Goal: Book appointment/travel/reservation

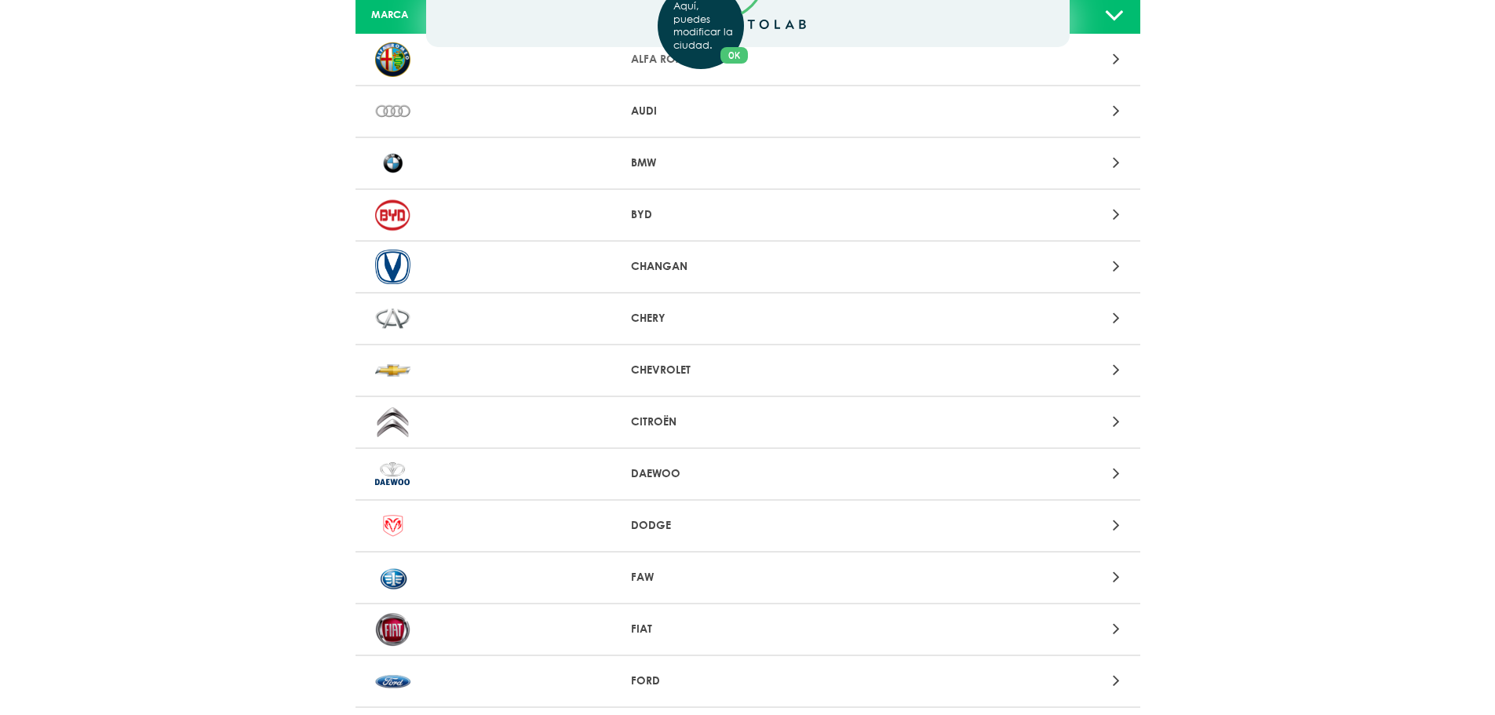
scroll to position [157, 0]
click at [1107, 526] on div "Aquí, puedes modificar la ciudad. OK .aex,.bex{fill:none!important;stroke:#50c4…" at bounding box center [747, 200] width 1495 height 715
click at [1115, 526] on icon at bounding box center [1116, 523] width 7 height 20
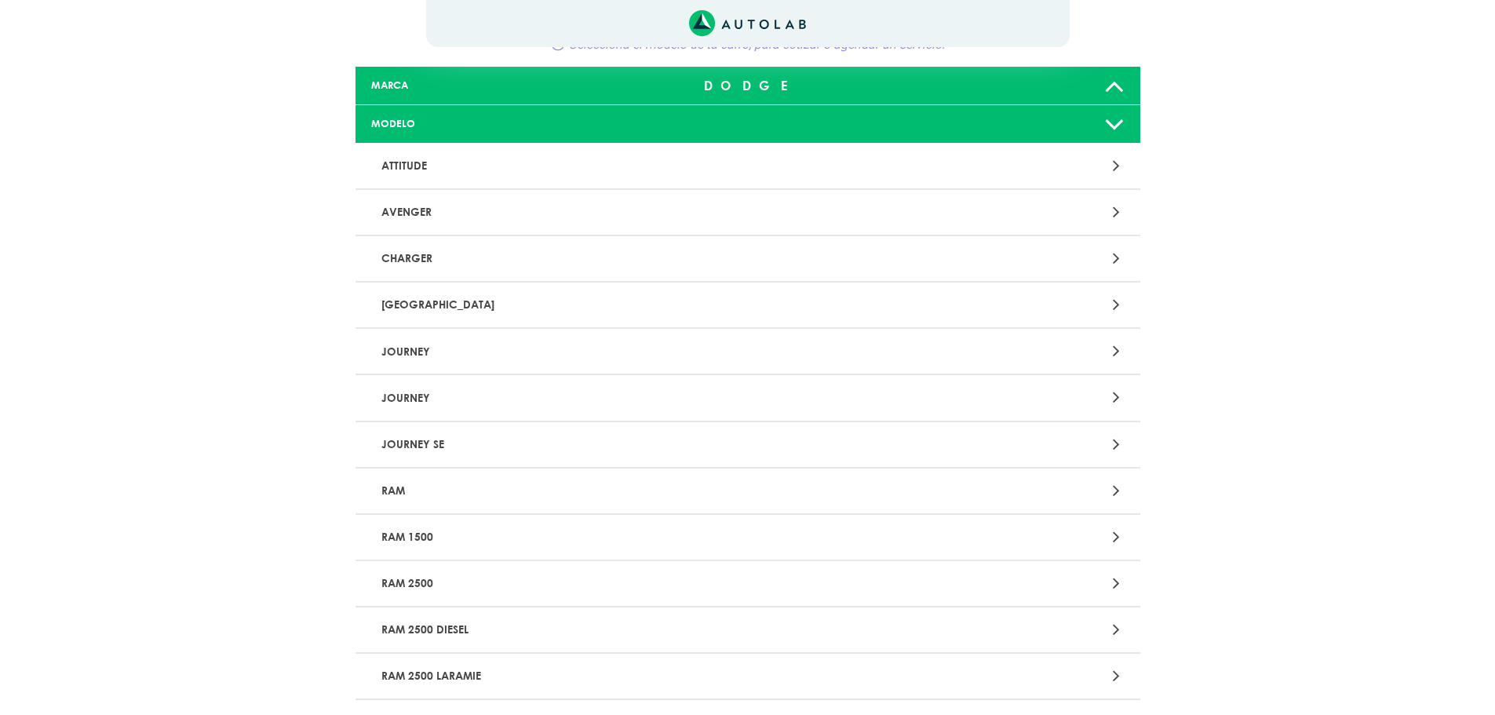
scroll to position [157, 0]
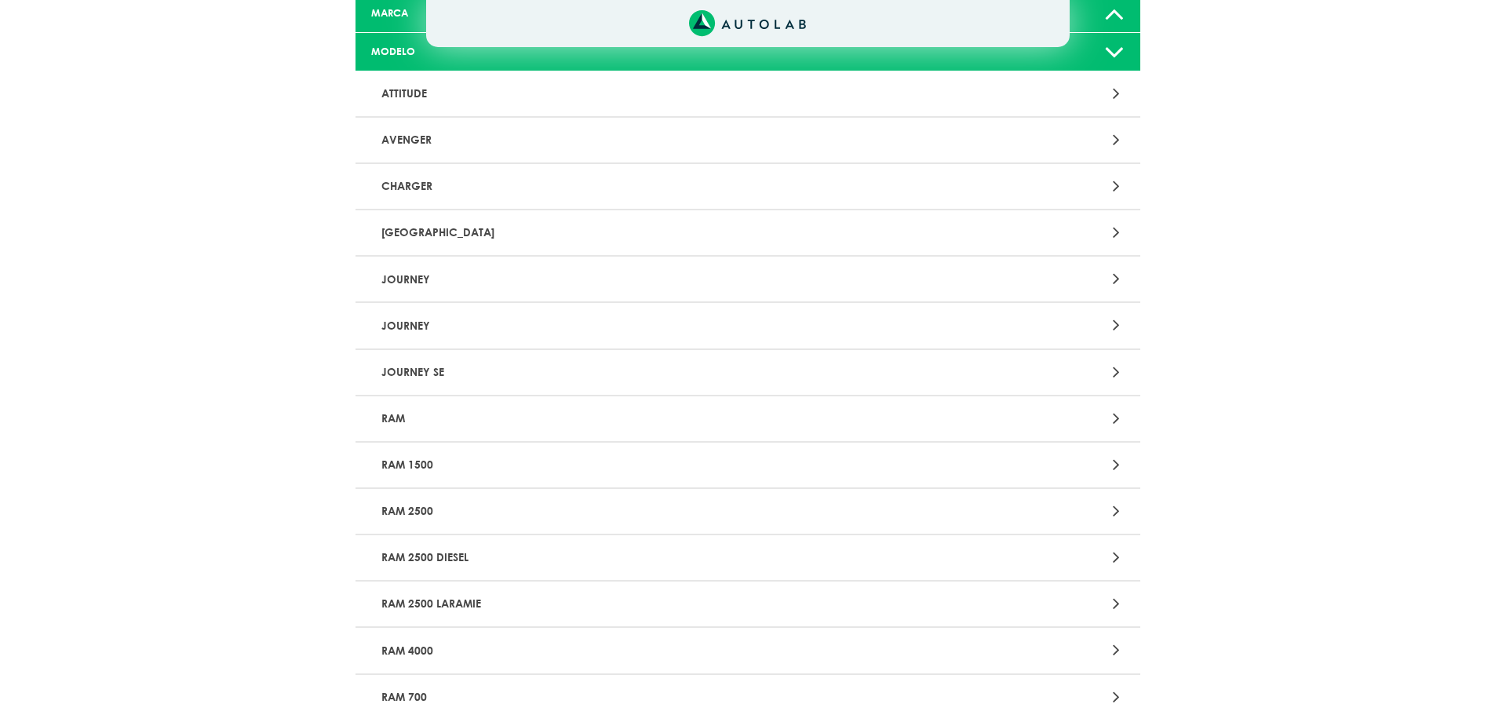
click at [463, 279] on p "JOURNEY" at bounding box center [619, 278] width 489 height 29
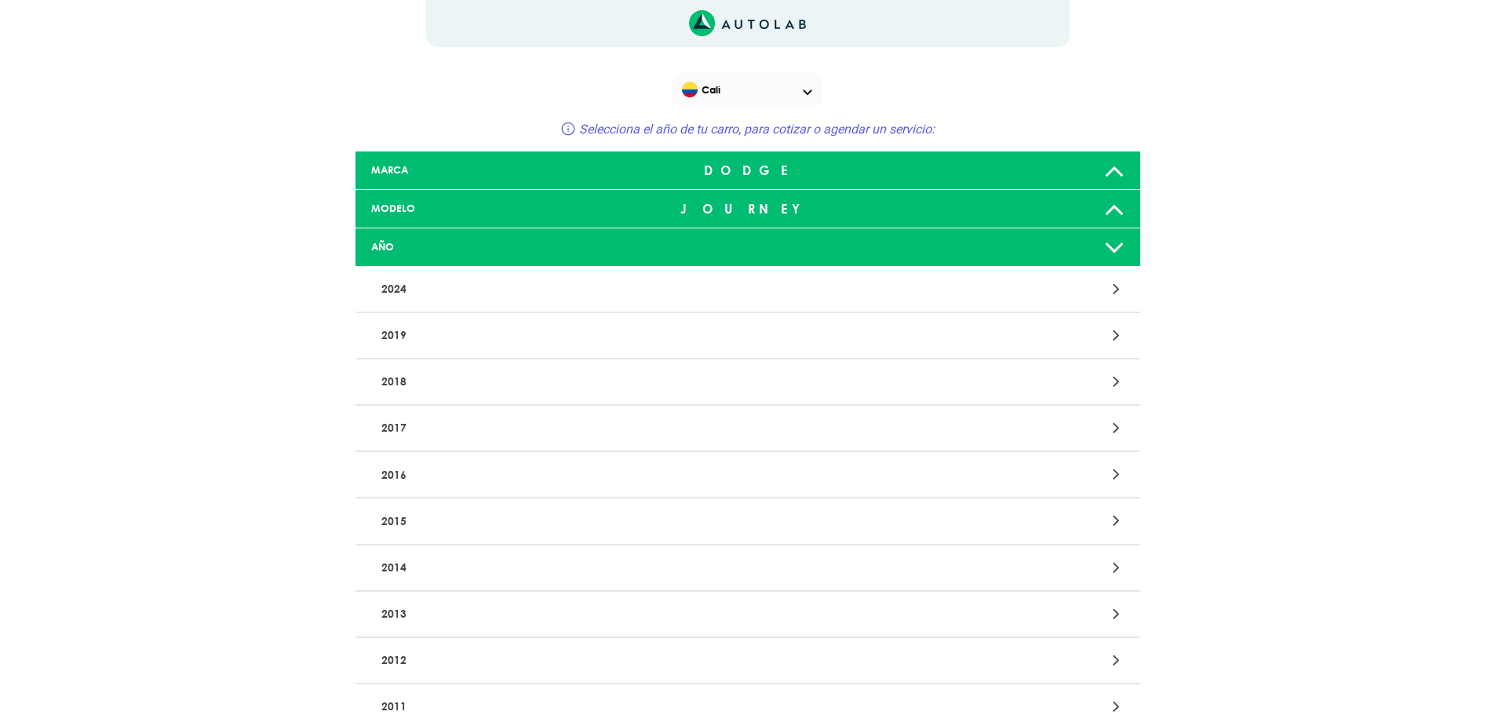
click at [497, 428] on p "2017" at bounding box center [619, 428] width 489 height 29
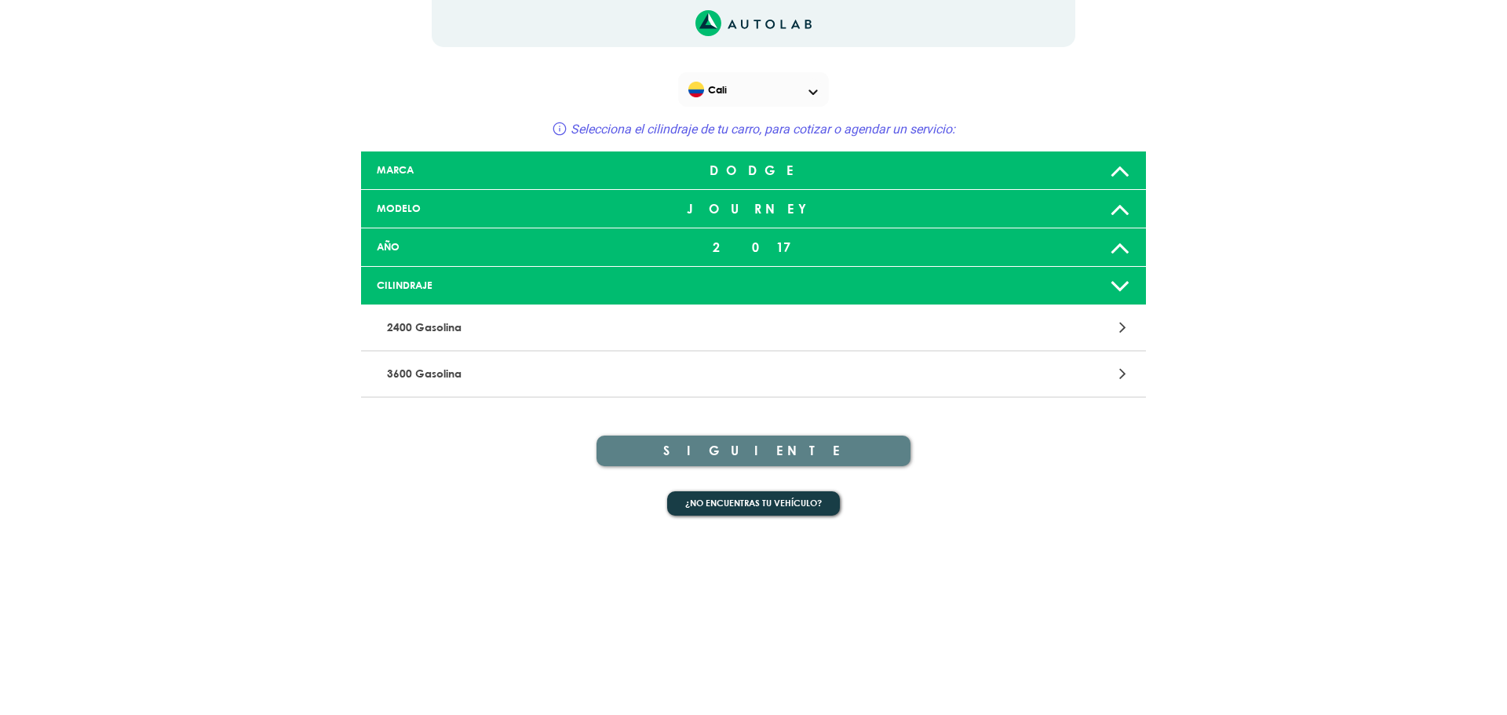
click at [543, 325] on p "2400 Gasolina" at bounding box center [625, 327] width 489 height 29
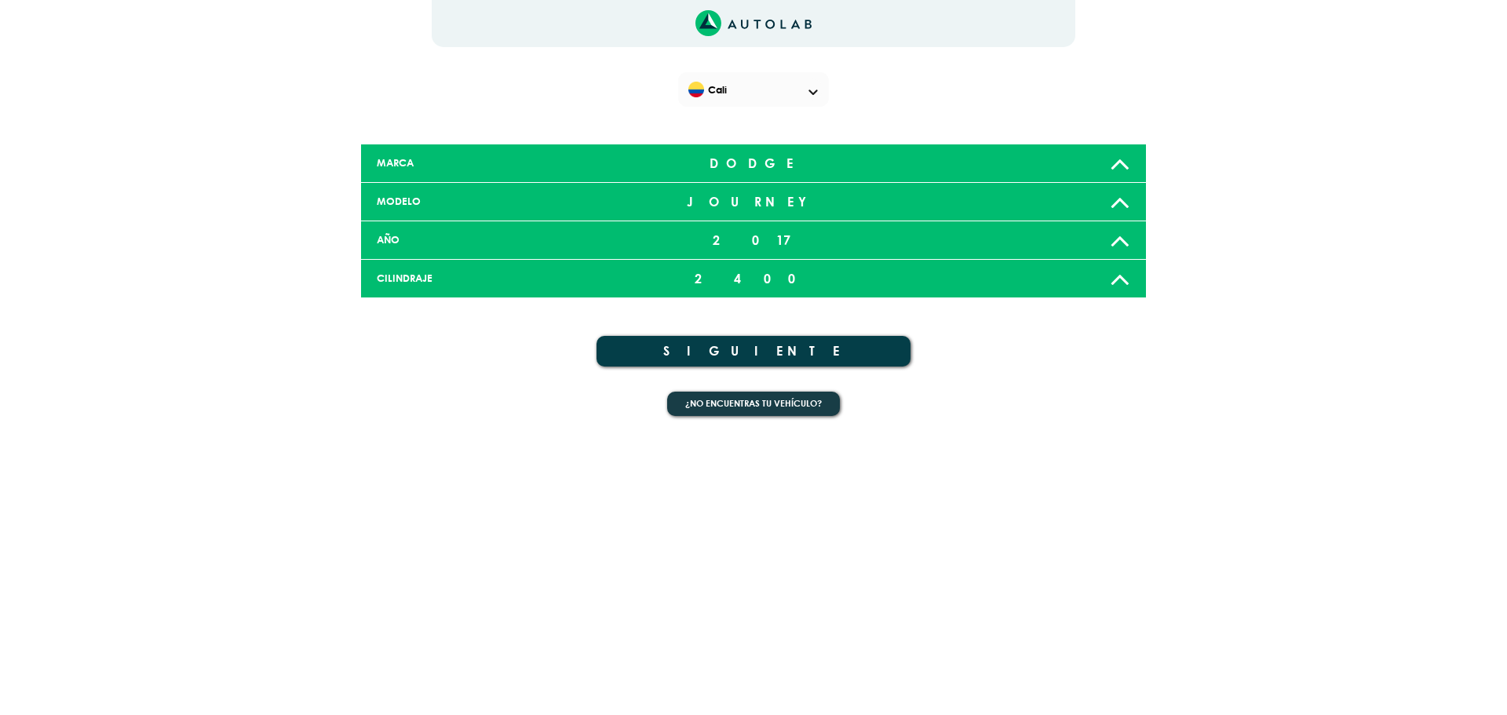
click at [700, 337] on button "SIGUIENTE" at bounding box center [753, 351] width 314 height 31
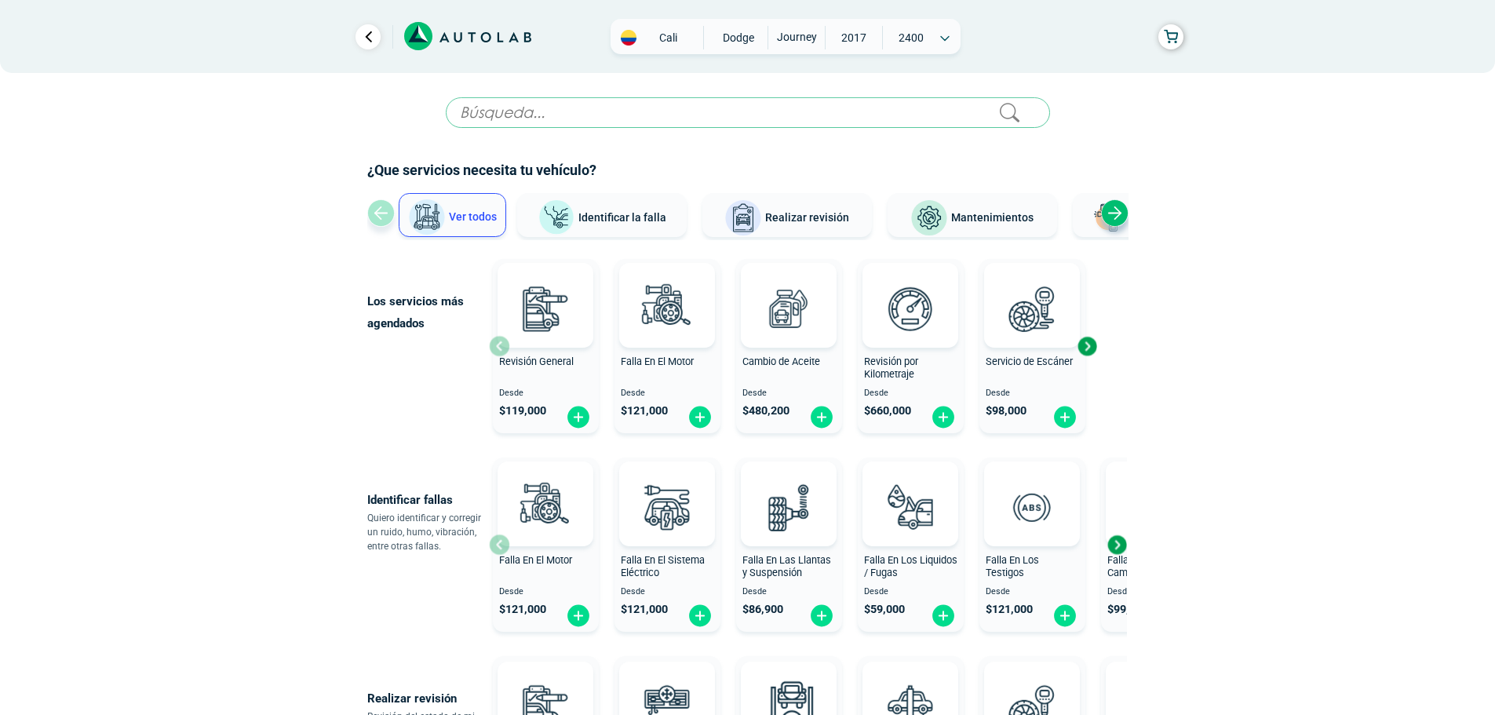
click at [1115, 214] on div "Next slide" at bounding box center [1114, 212] width 27 height 27
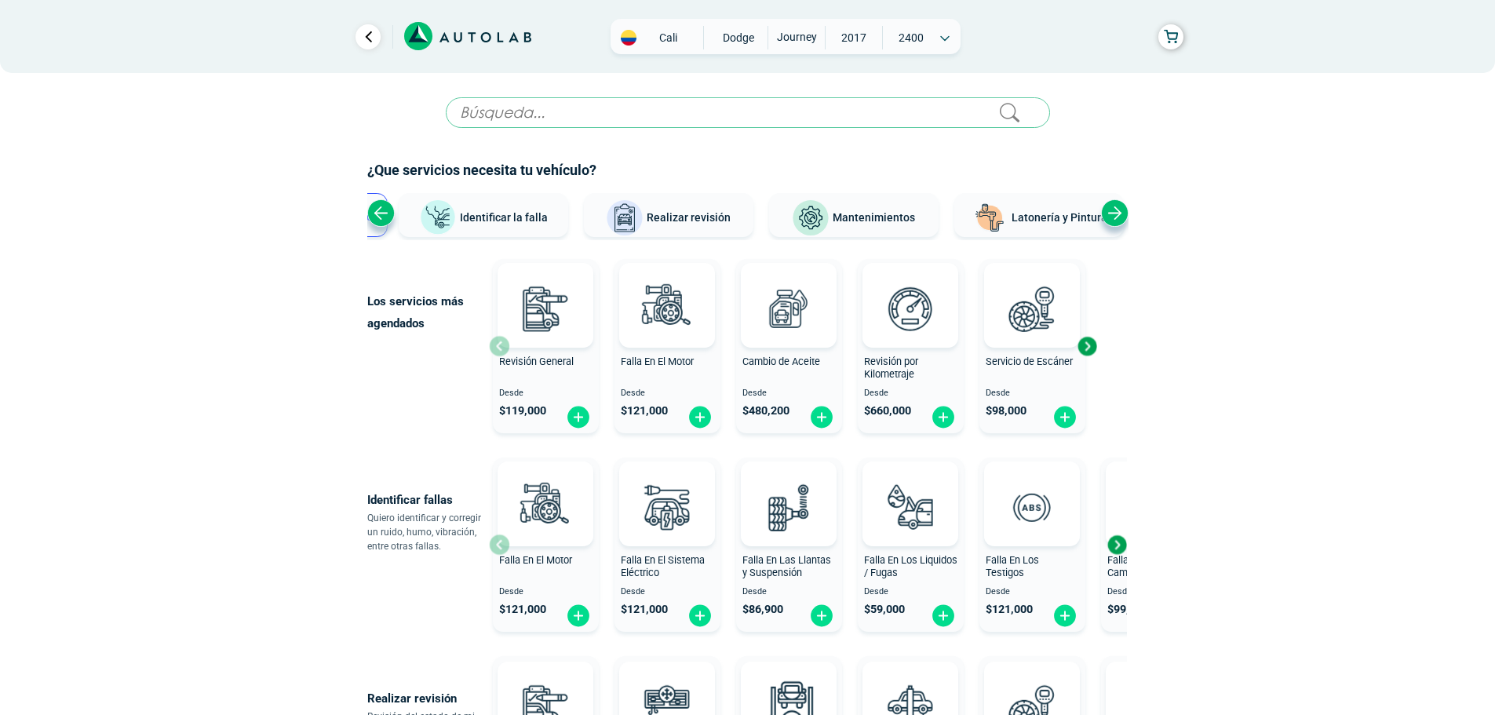
click at [1115, 214] on div "Next slide" at bounding box center [1114, 212] width 27 height 27
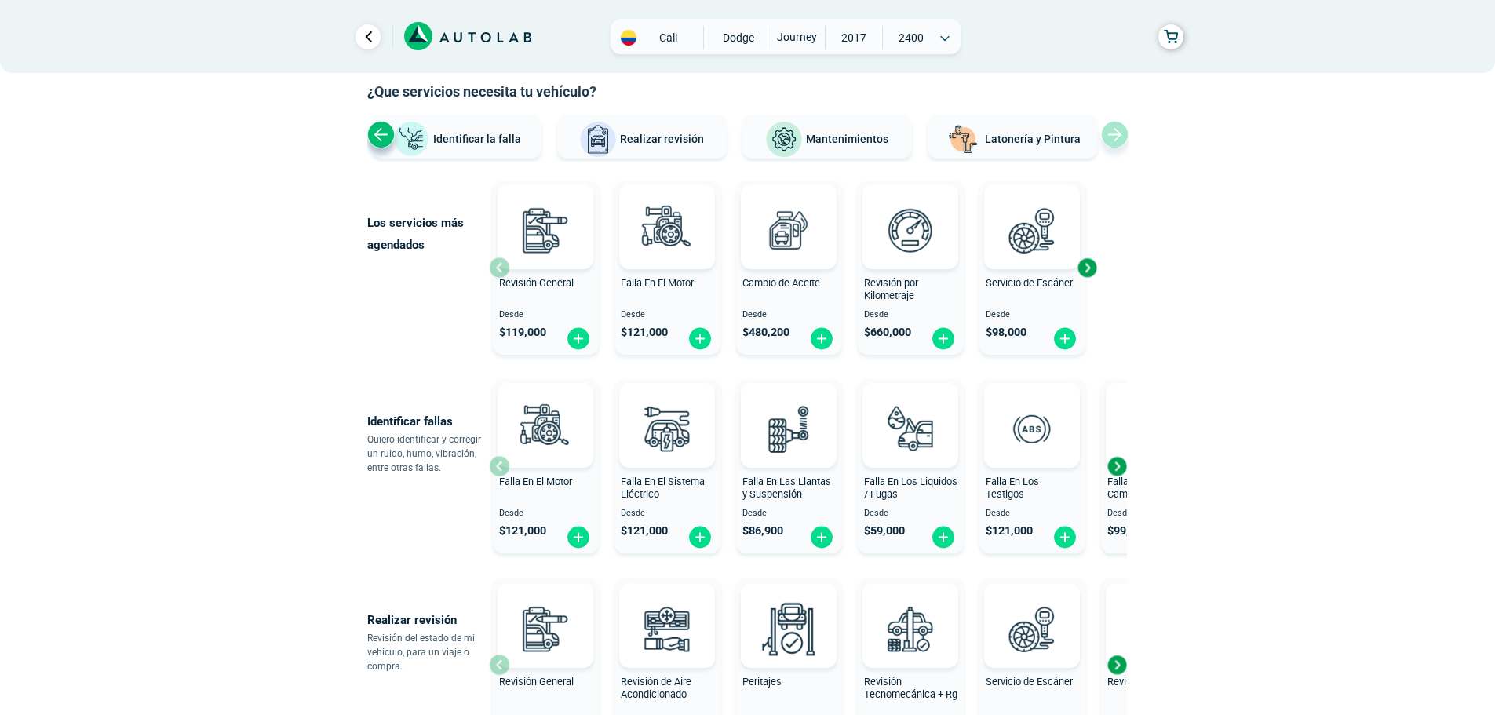
click at [1088, 268] on div "Next slide" at bounding box center [1087, 268] width 24 height 24
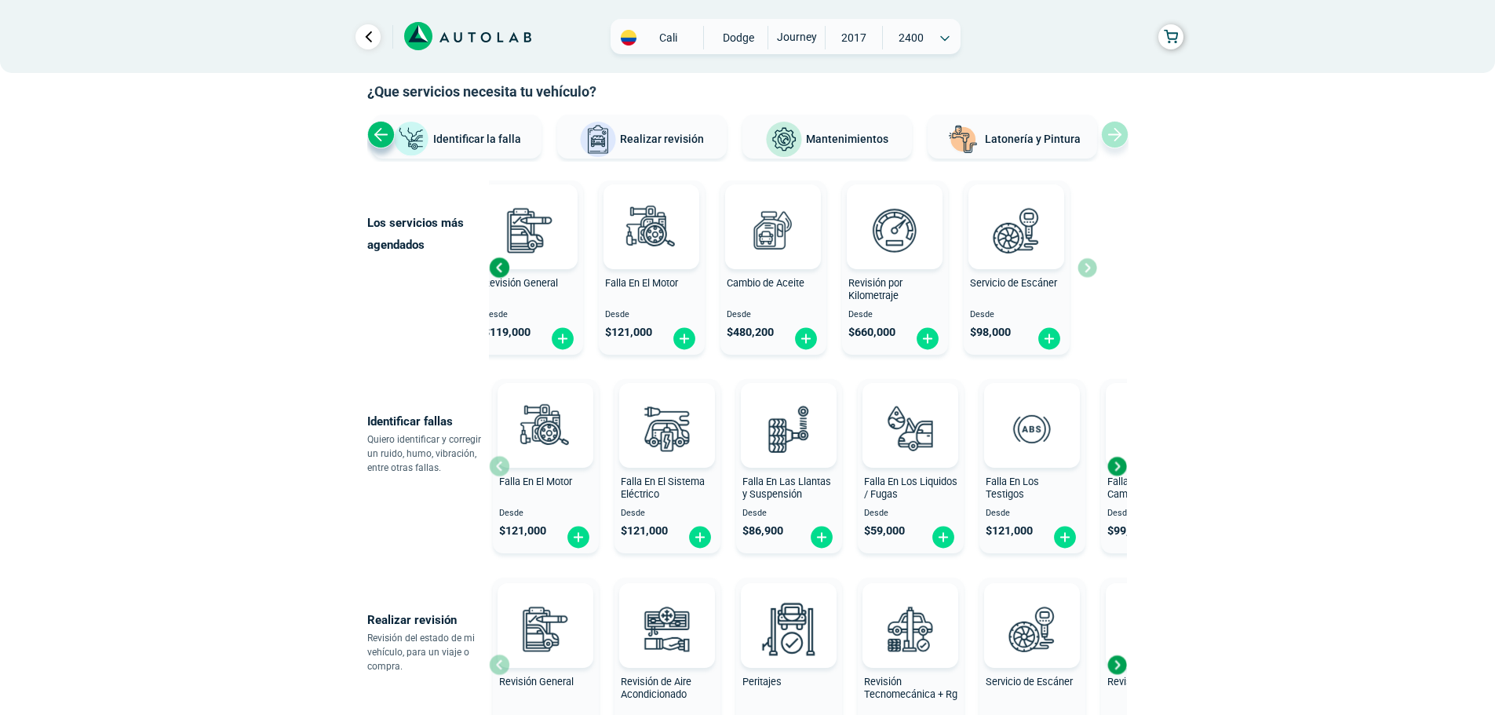
click at [1088, 268] on div "Revisión General Desde $ 119,000 Falla En El Motor Desde $ 121,000 Cambio de Ac…" at bounding box center [793, 267] width 608 height 187
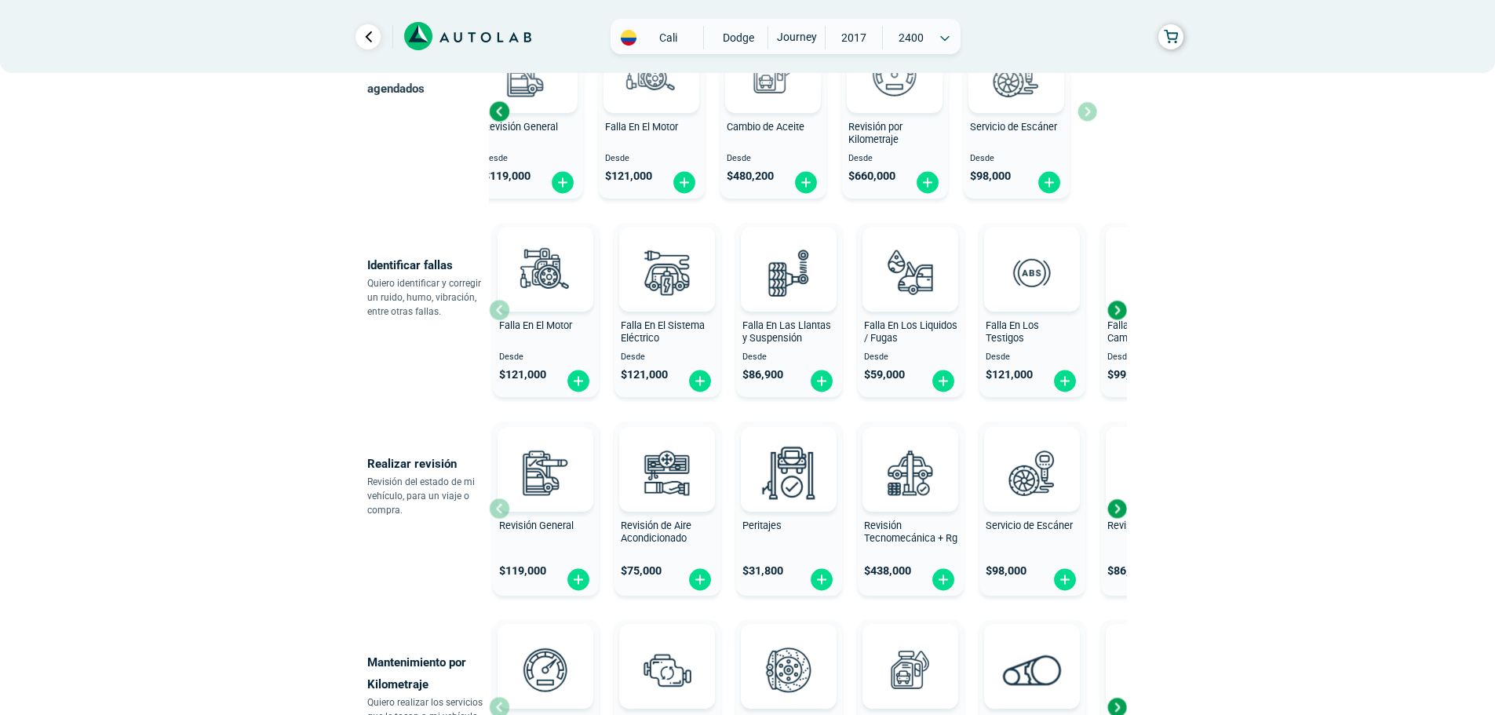
scroll to position [235, 0]
click at [1119, 312] on div "Next slide" at bounding box center [1117, 309] width 24 height 24
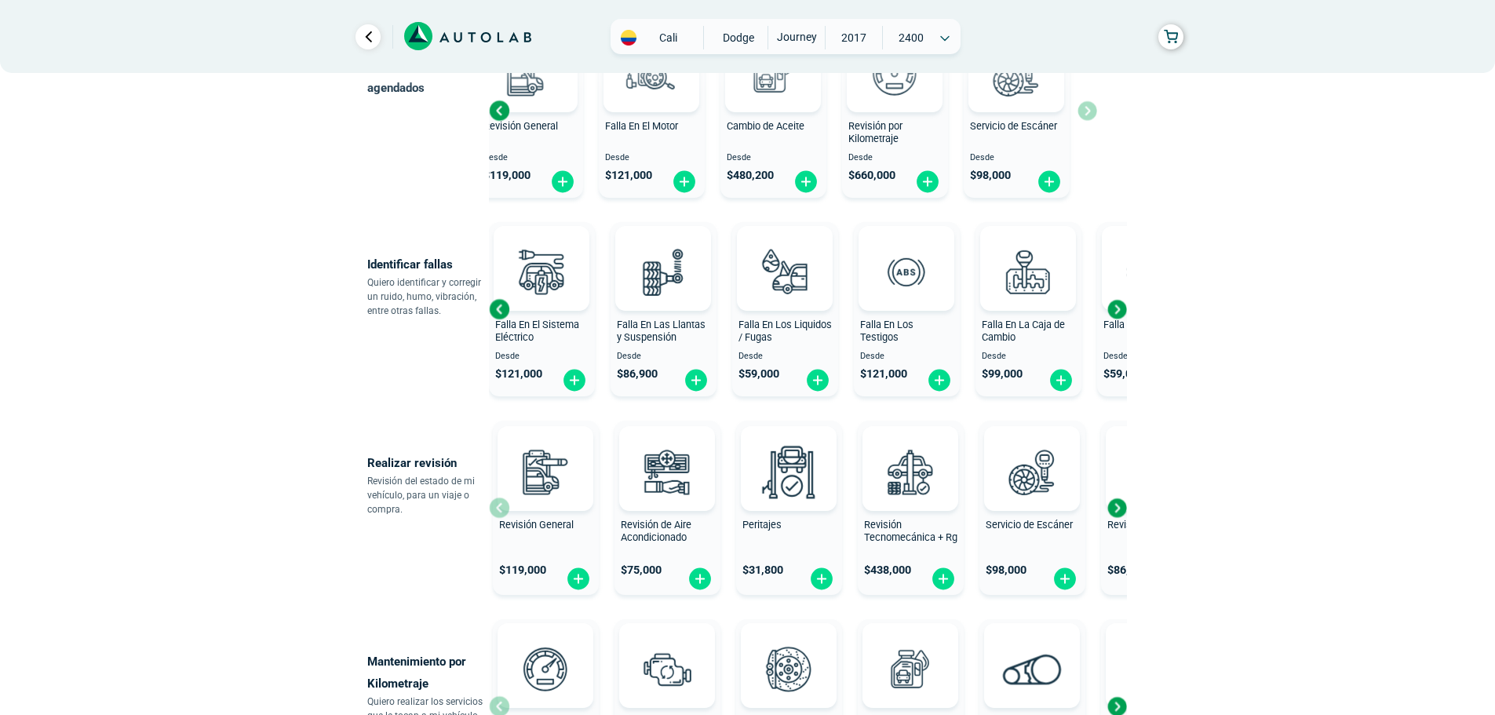
click at [1119, 312] on div "Next slide" at bounding box center [1117, 309] width 24 height 24
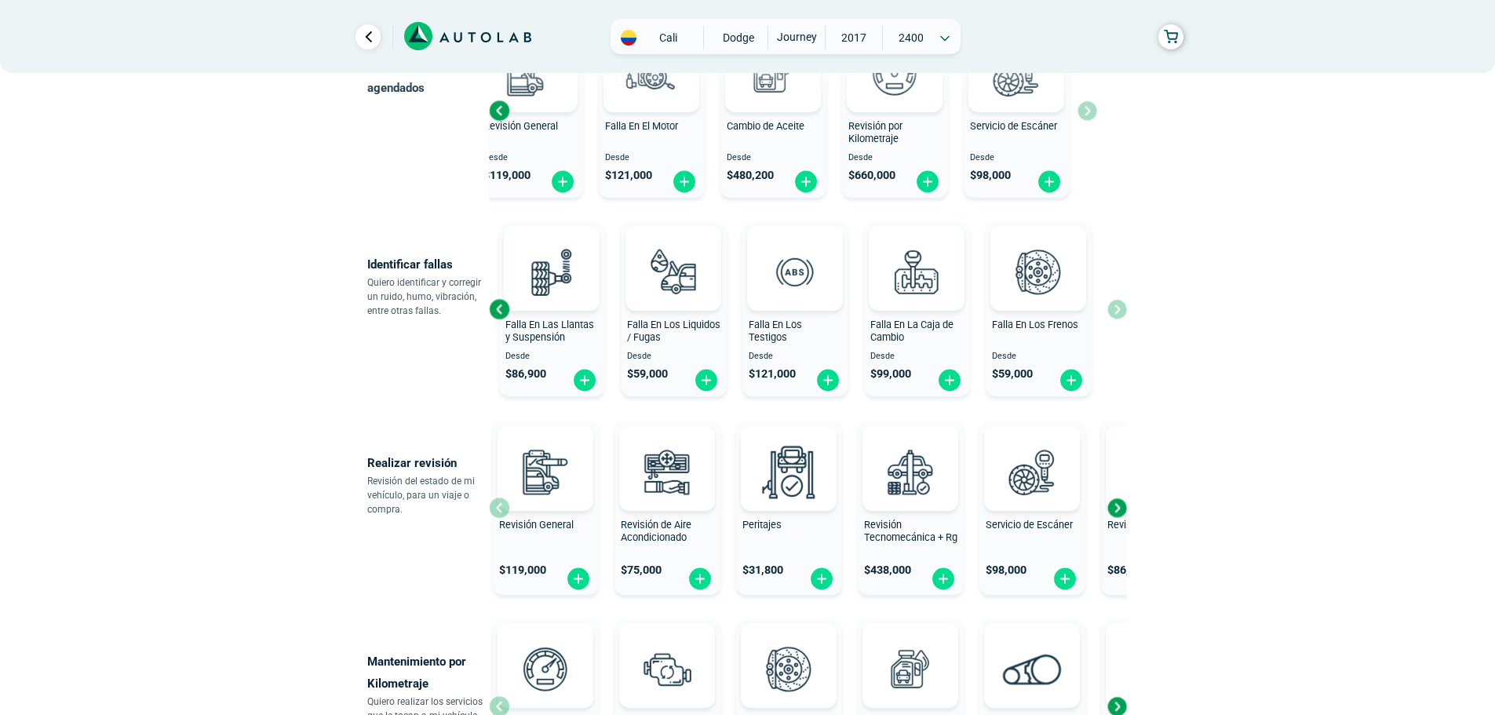
click at [1121, 308] on div "Falla En El Motor Desde $ 121,000 Falla En El Sistema Eléctrico Desde $ 121,000…" at bounding box center [808, 309] width 638 height 187
click at [833, 382] on img at bounding box center [827, 380] width 25 height 24
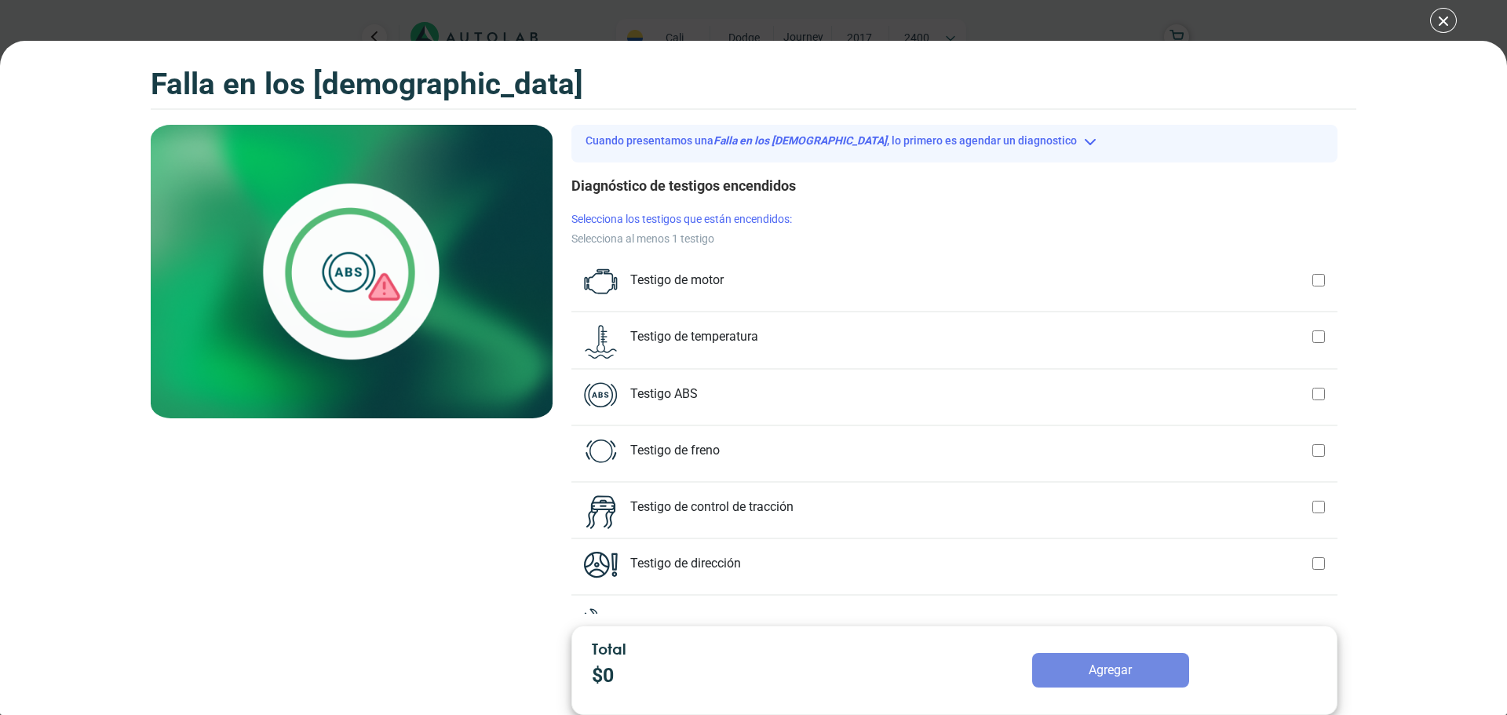
click at [1312, 500] on div at bounding box center [1318, 507] width 13 height 24
checkbox input "true"
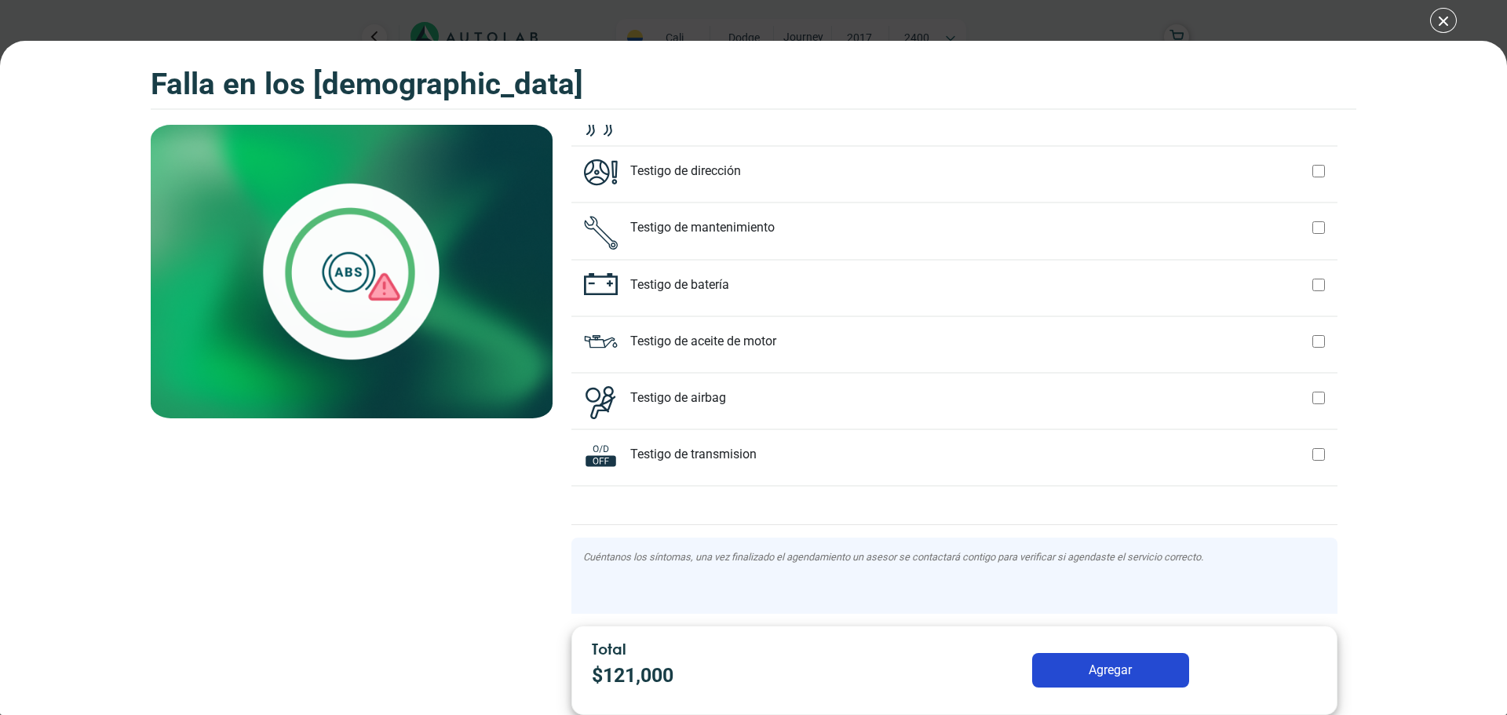
scroll to position [443, 0]
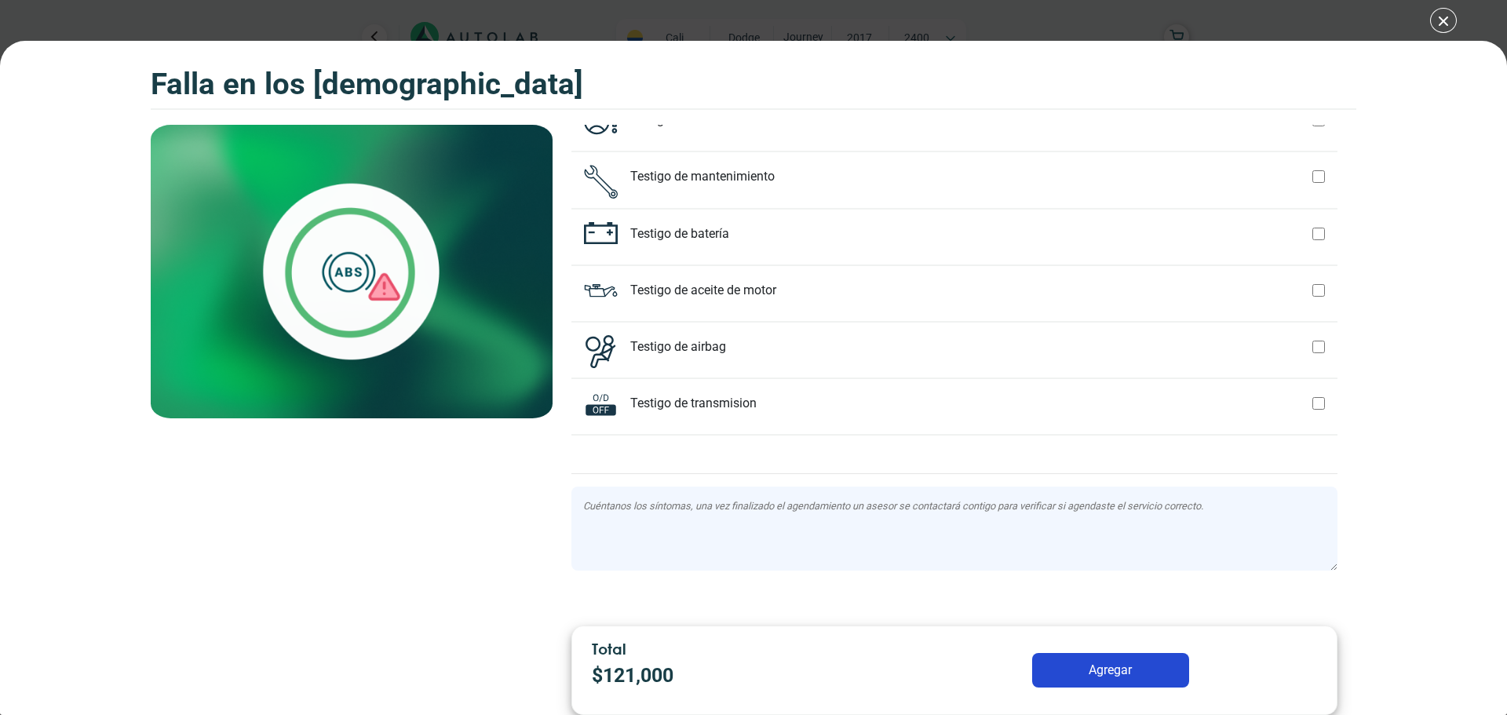
click at [635, 520] on textarea at bounding box center [954, 529] width 766 height 84
click at [914, 518] on textarea at bounding box center [954, 529] width 766 height 84
type textarea "El Testigo de control de tracción se encuentra encendido, a pesar de haber inte…"
click at [1145, 676] on button "Agregar" at bounding box center [1110, 670] width 157 height 35
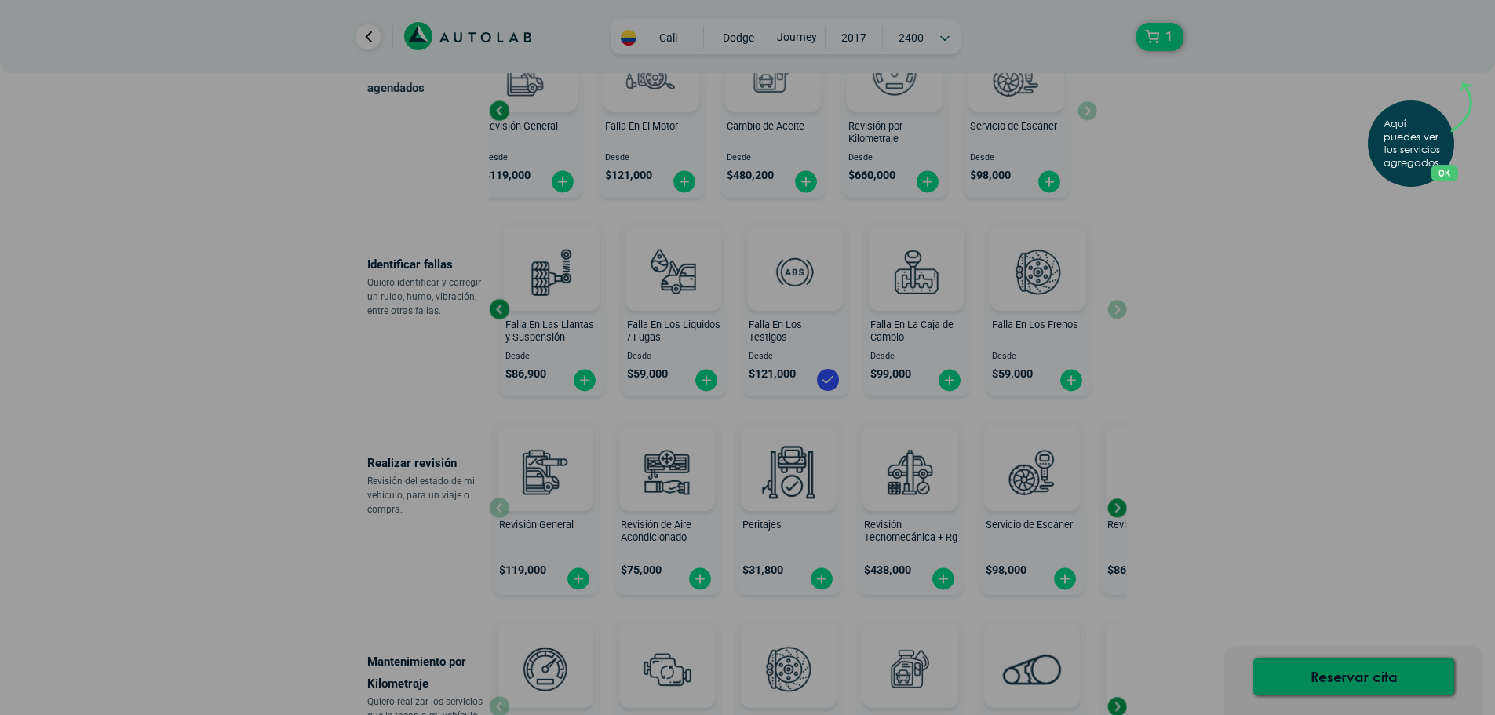
click at [1440, 158] on p "Aquí puedes ver tus servicios agregados." at bounding box center [1414, 144] width 62 height 53
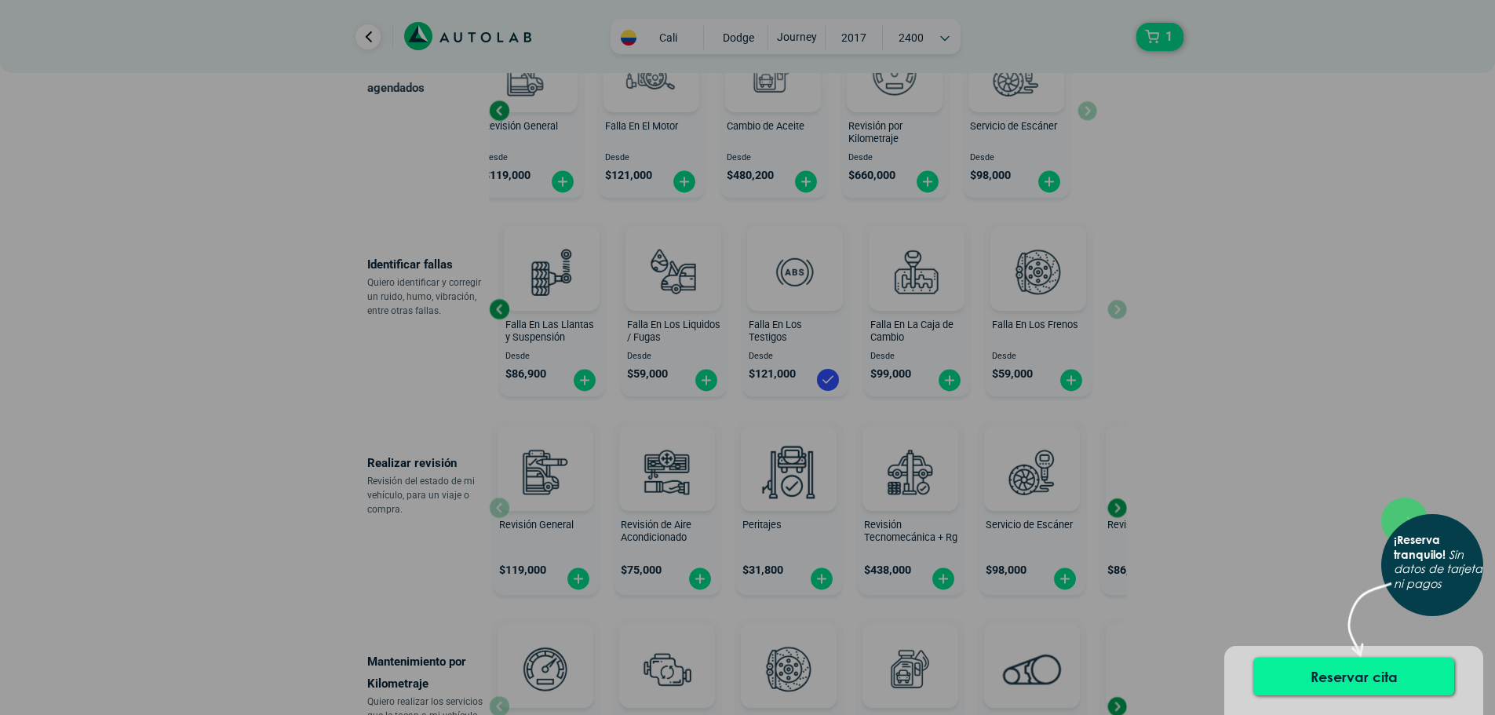
click at [1388, 675] on button "Reservar cita" at bounding box center [1353, 677] width 201 height 38
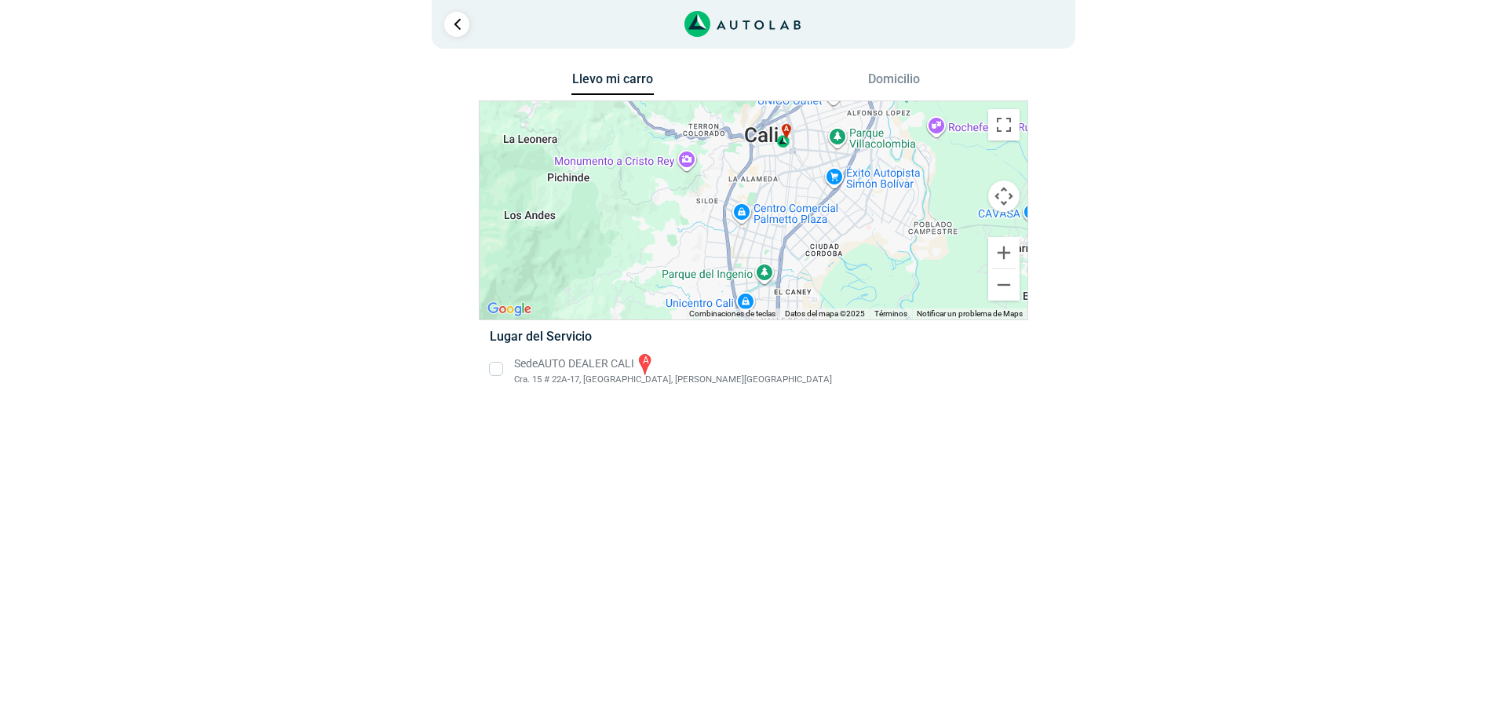
click at [498, 372] on li "Sede AUTO DEALER CALI a Cra. 15 # 22A-17, [GEOGRAPHIC_DATA], [PERSON_NAME][GEOG…" at bounding box center [753, 369] width 550 height 35
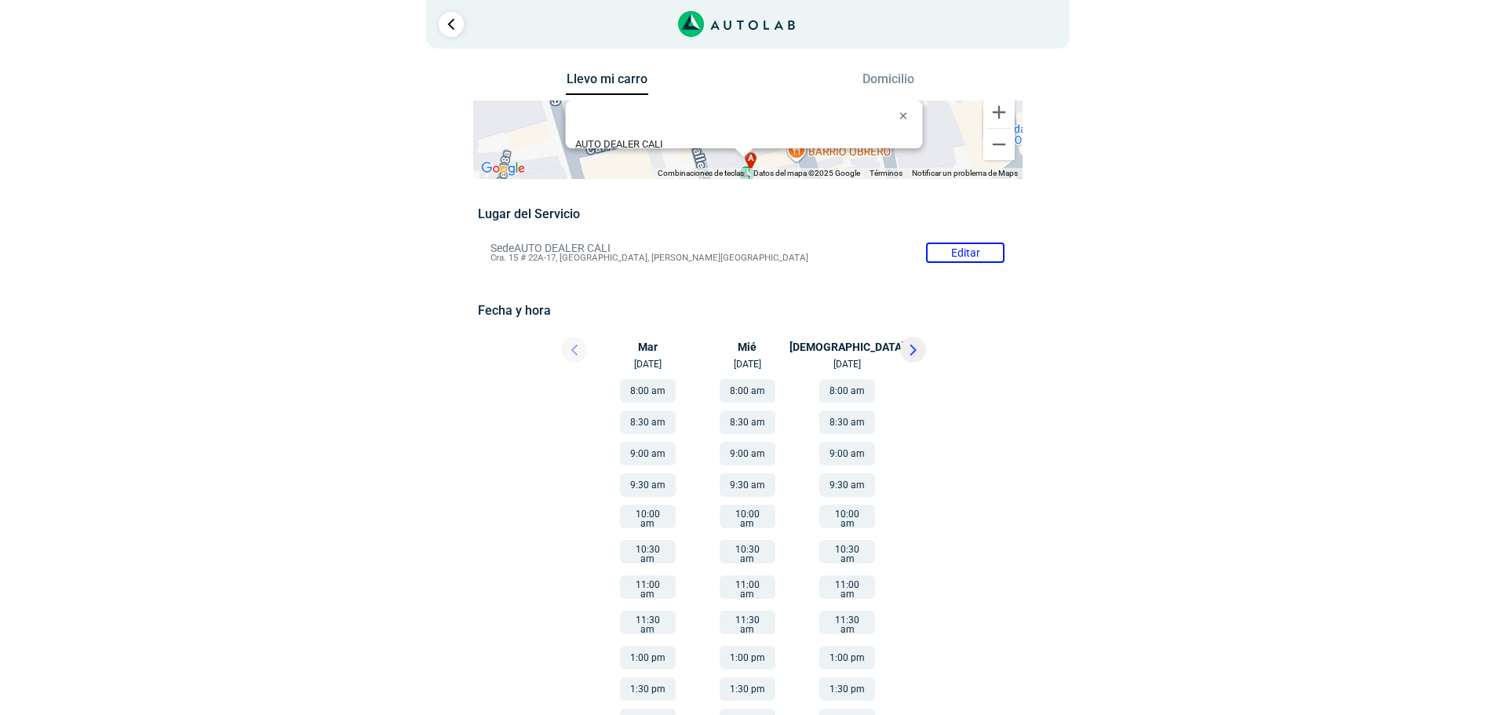
click at [910, 354] on icon at bounding box center [912, 349] width 5 height 9
click at [572, 347] on icon at bounding box center [574, 349] width 6 height 11
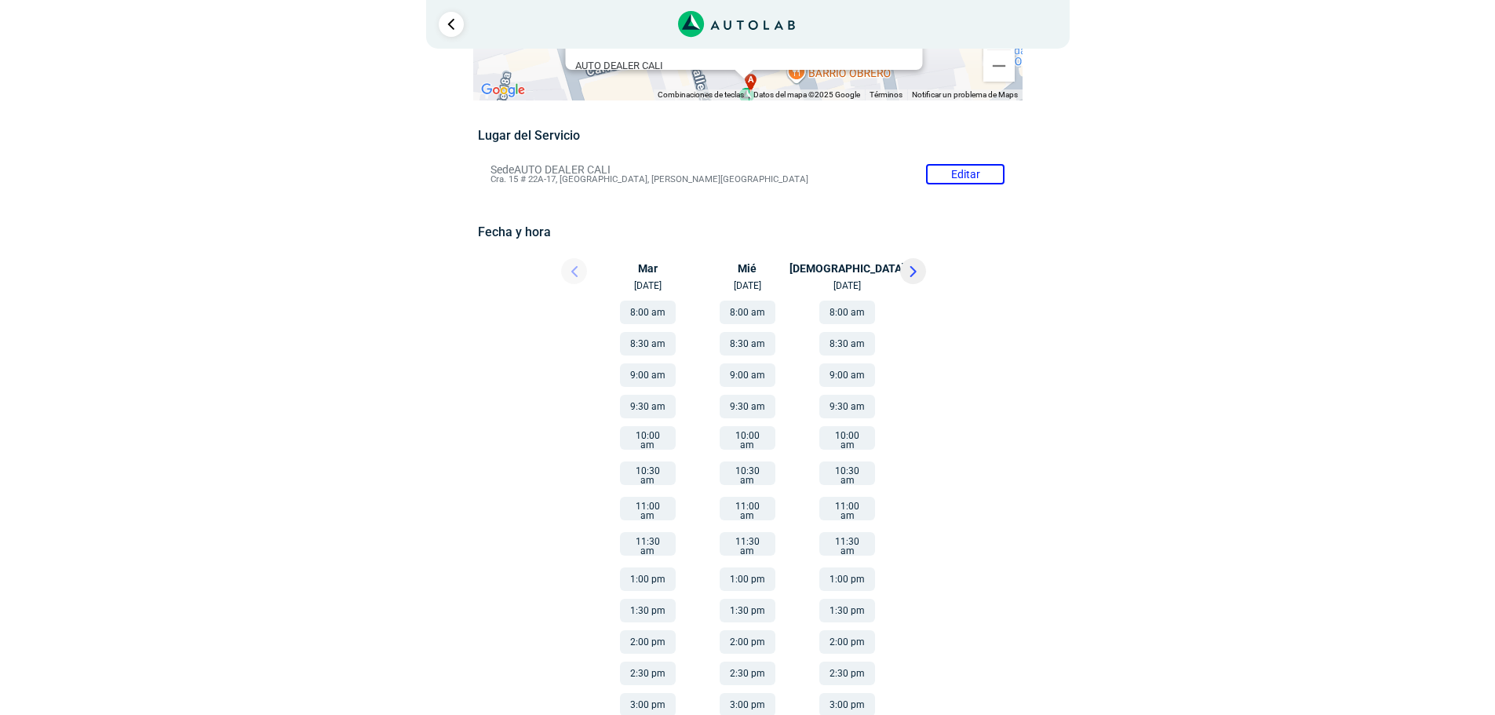
scroll to position [86, 0]
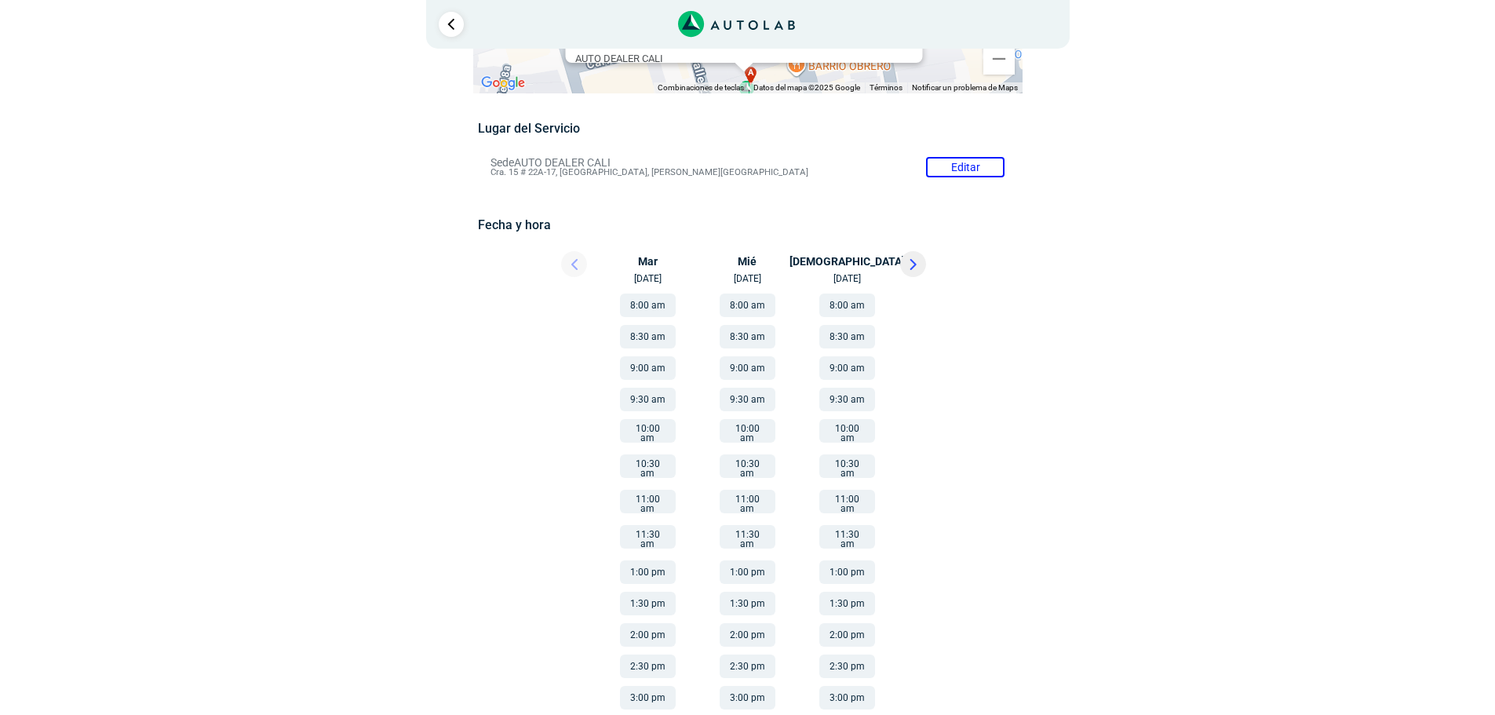
click at [652, 560] on button "1:00 pm" at bounding box center [648, 572] width 56 height 24
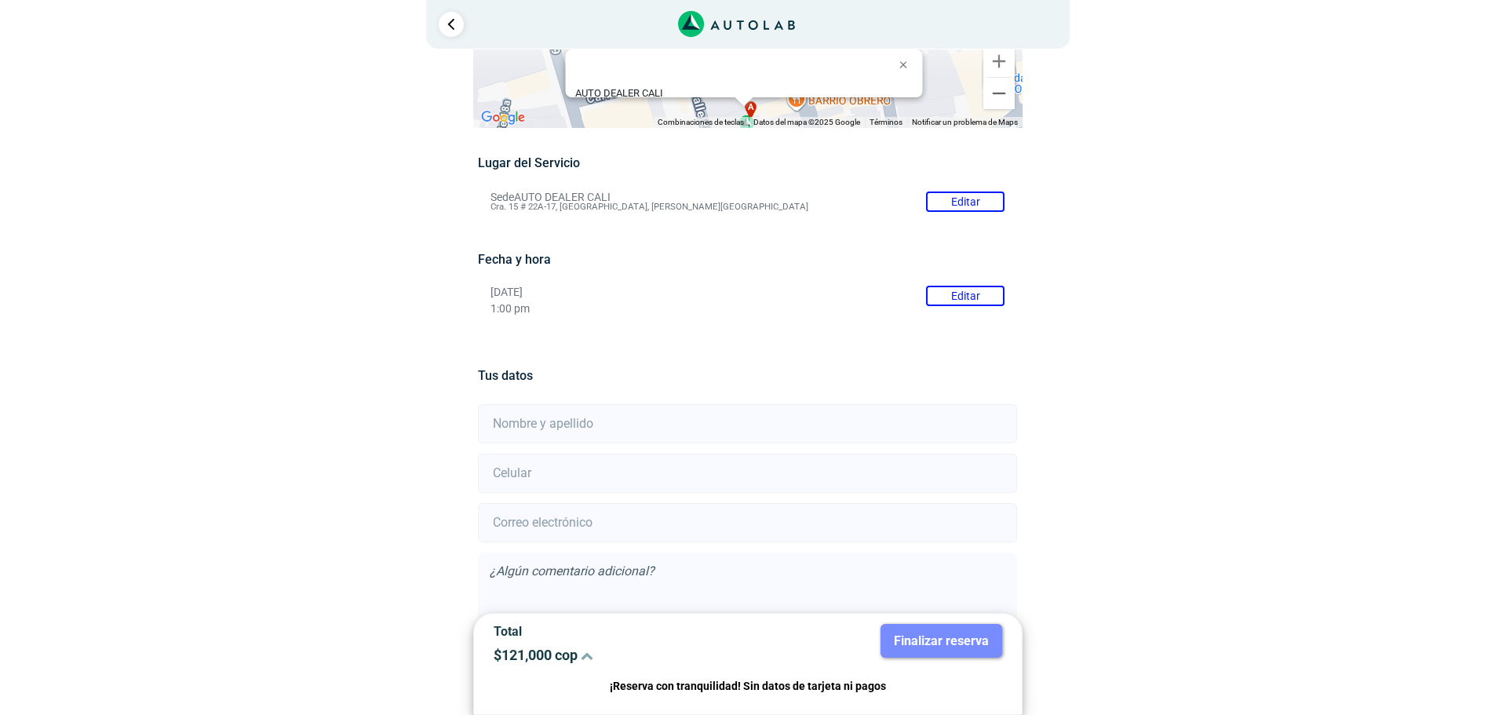
scroll to position [78, 0]
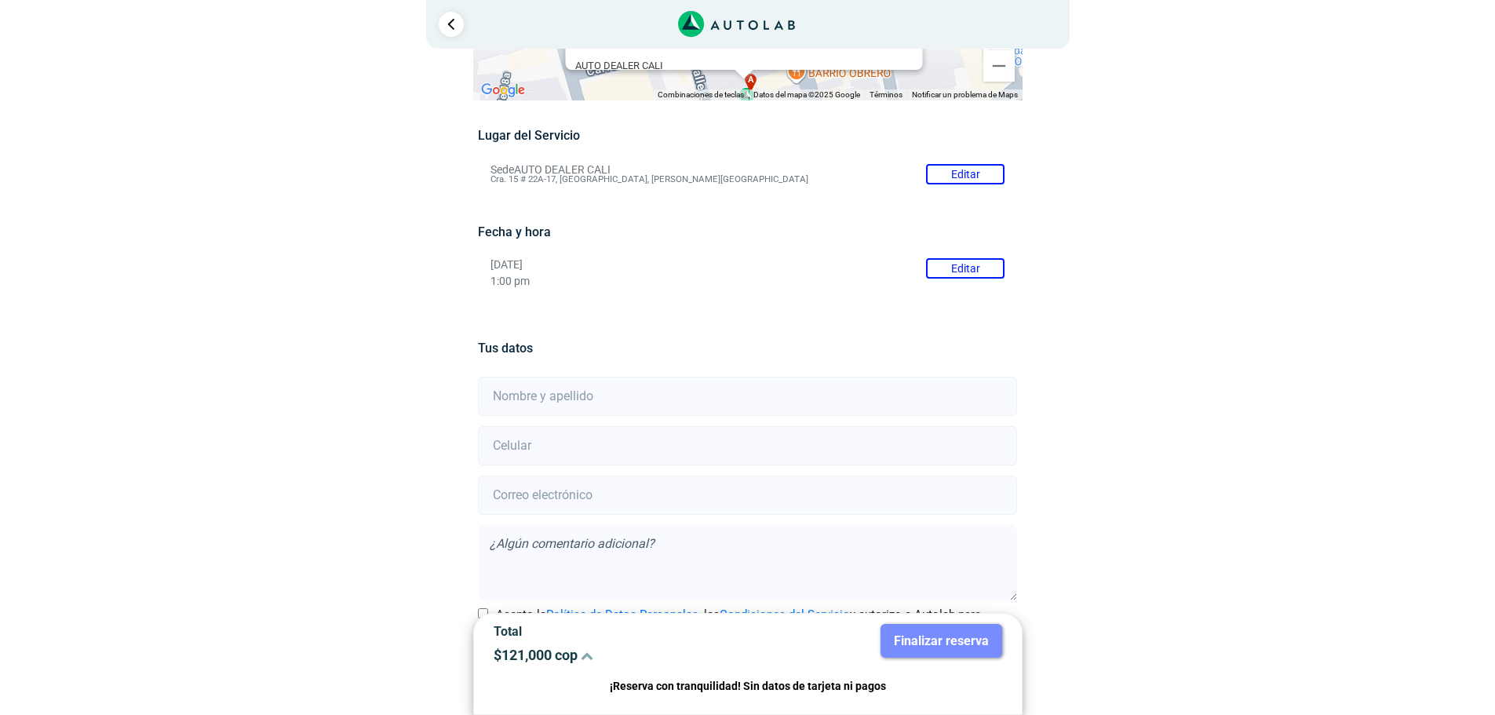
click at [536, 397] on input "text" at bounding box center [747, 396] width 539 height 39
type input "[PERSON_NAME]"
type input "3166965406"
type input "[EMAIL_ADDRESS][DOMAIN_NAME]"
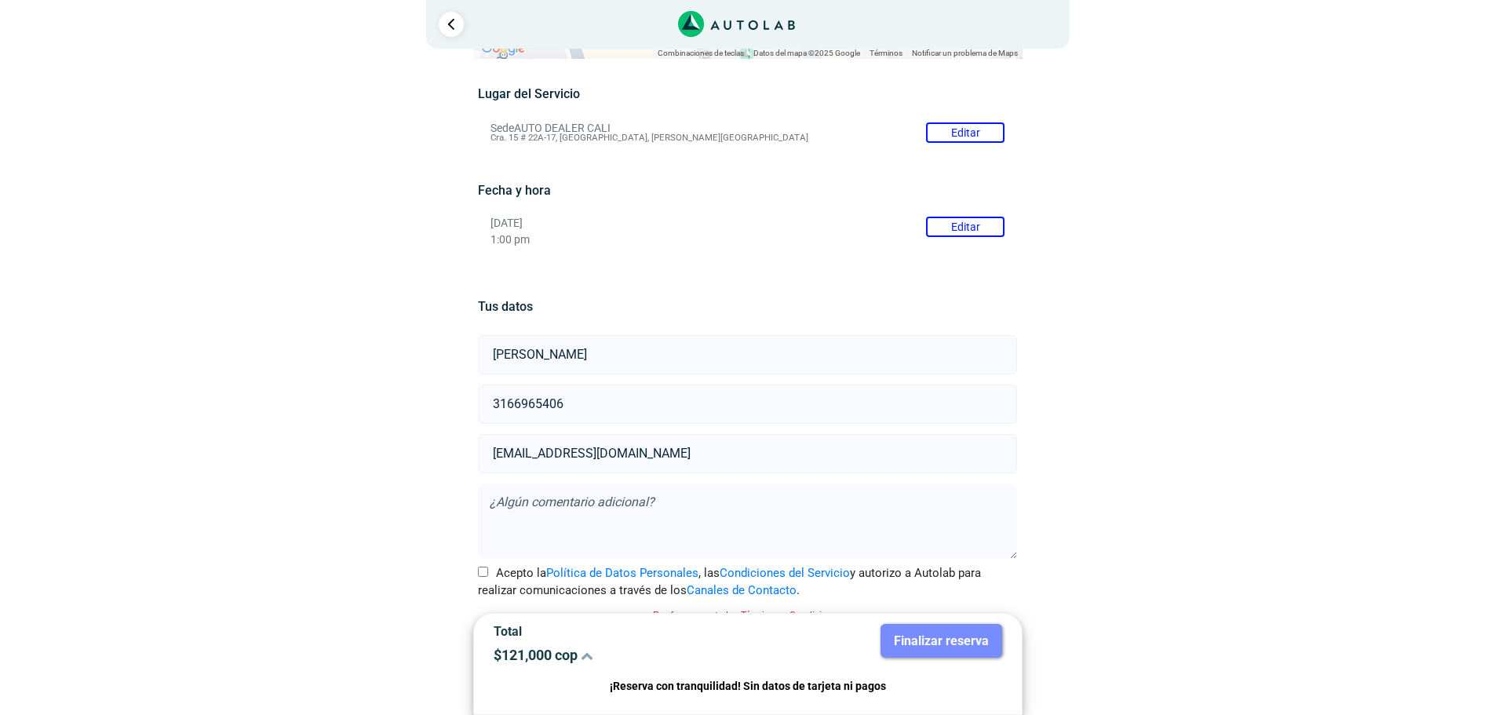
scroll to position [138, 0]
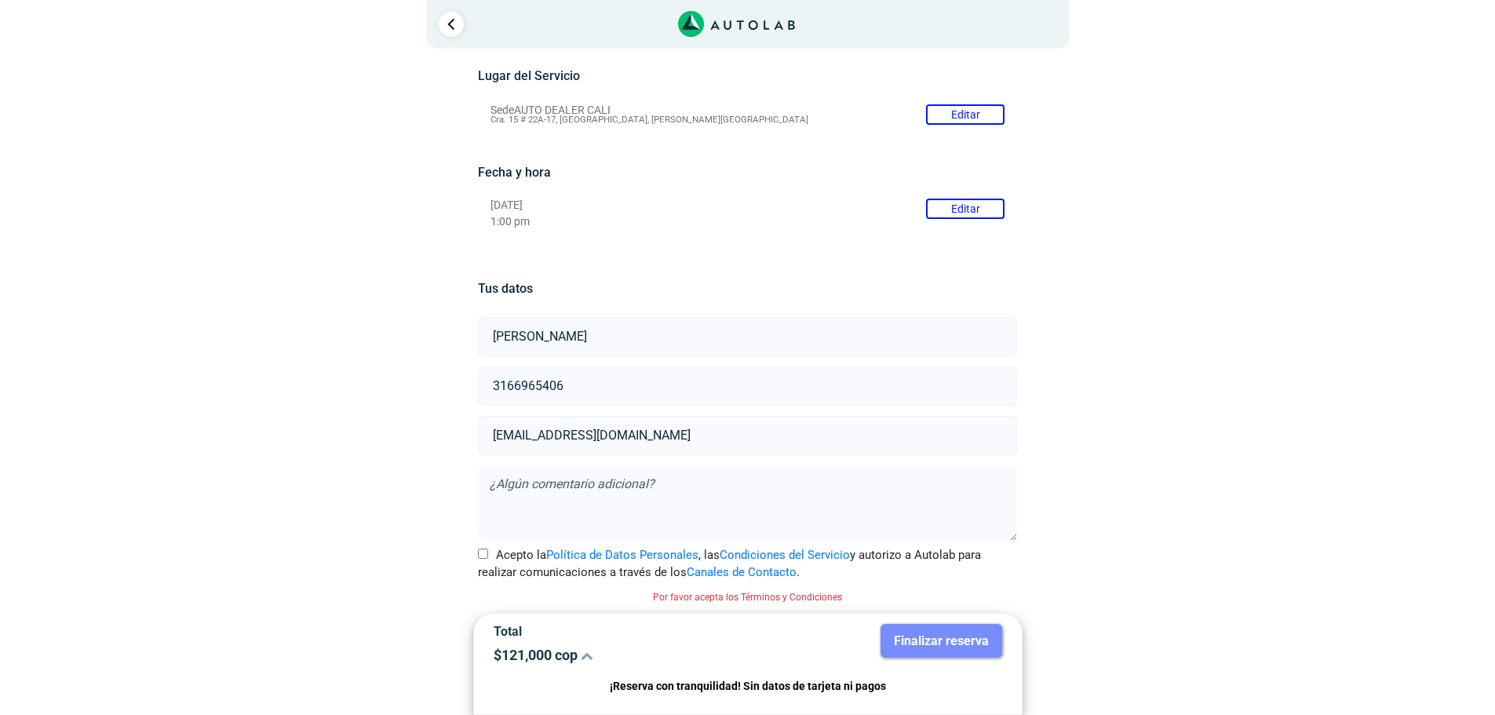
click at [581, 495] on textarea at bounding box center [747, 502] width 539 height 75
click at [494, 335] on input "[PERSON_NAME]" at bounding box center [747, 336] width 539 height 39
type input "[PERSON_NAME]"
click at [483, 553] on input "Acepto la Política de Datos Personales , las Condiciones del Servicio y autoriz…" at bounding box center [483, 554] width 10 height 10
checkbox input "true"
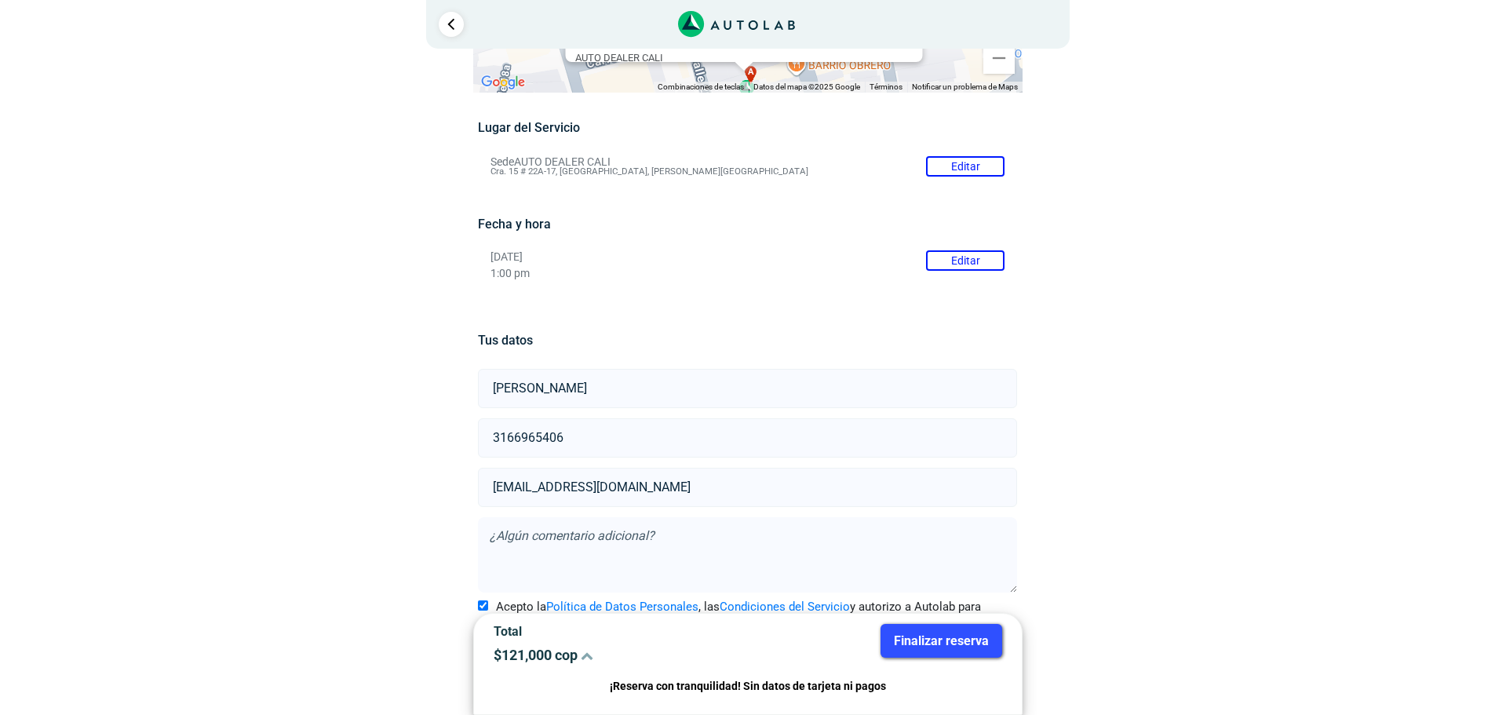
scroll to position [118, 0]
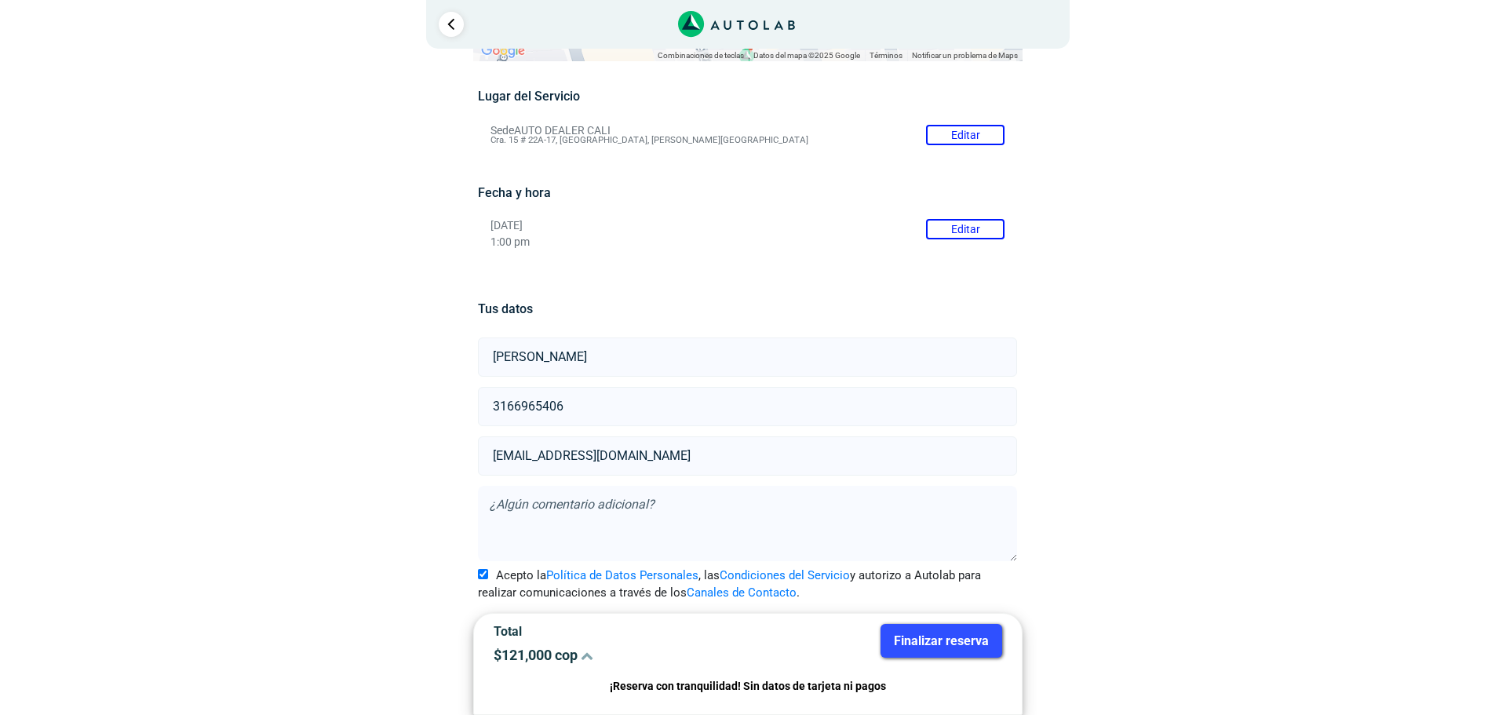
click at [969, 646] on button "Finalizar reserva" at bounding box center [941, 641] width 122 height 34
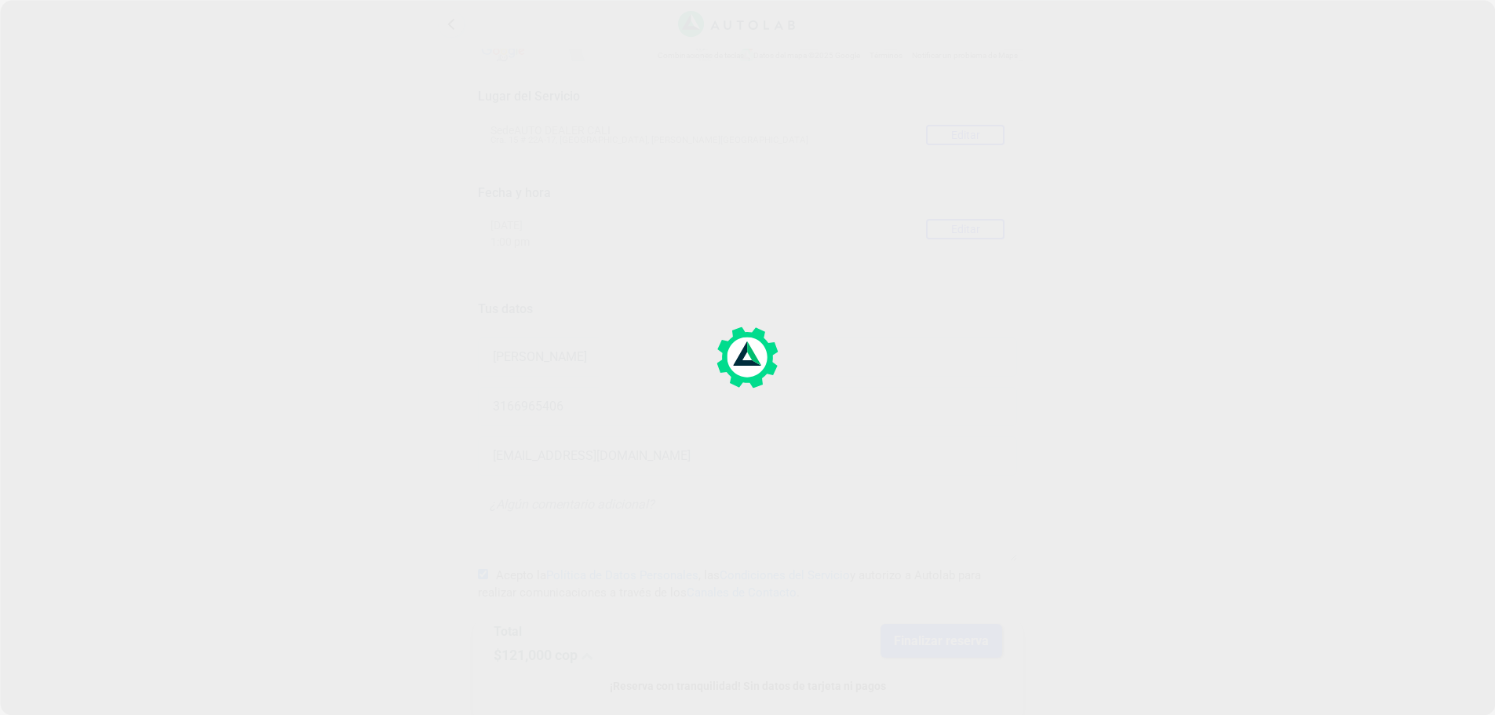
scroll to position [0, 0]
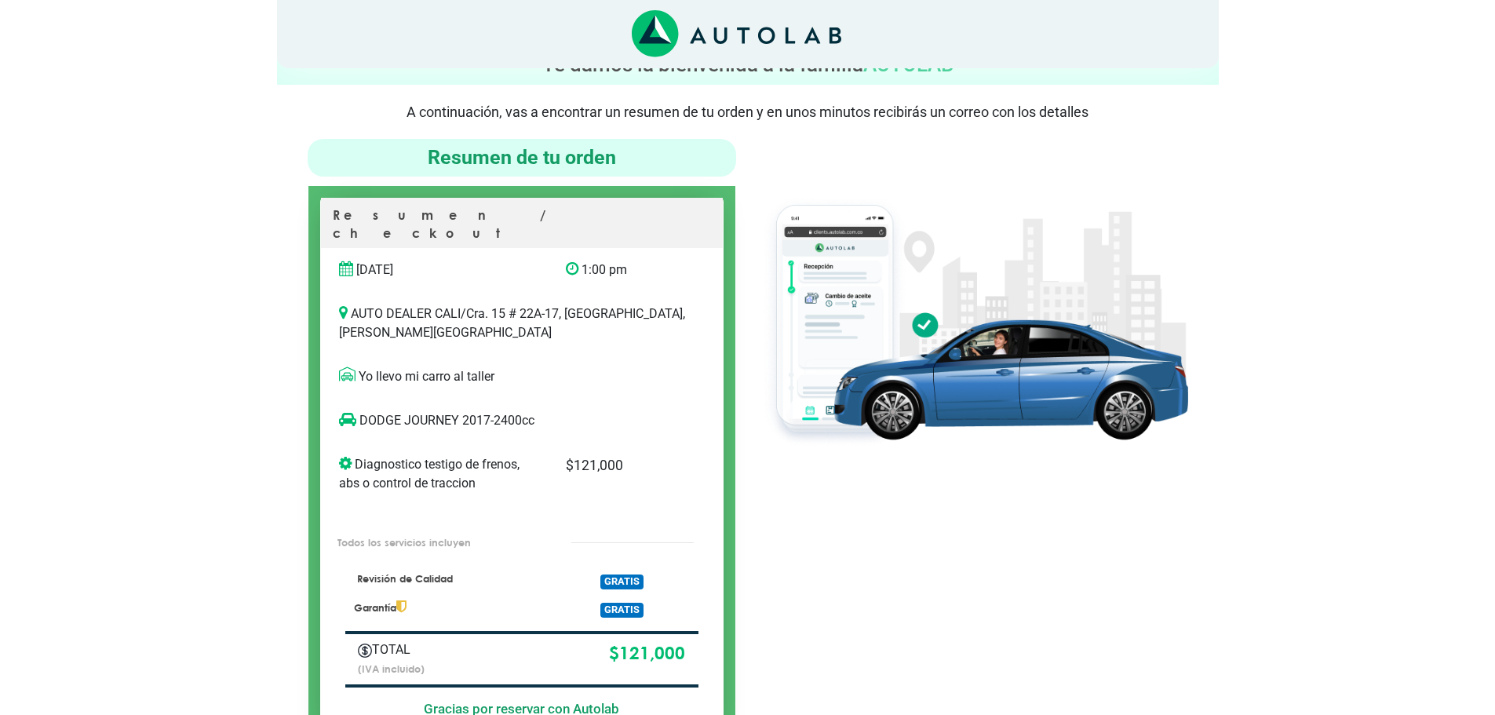
scroll to position [78, 0]
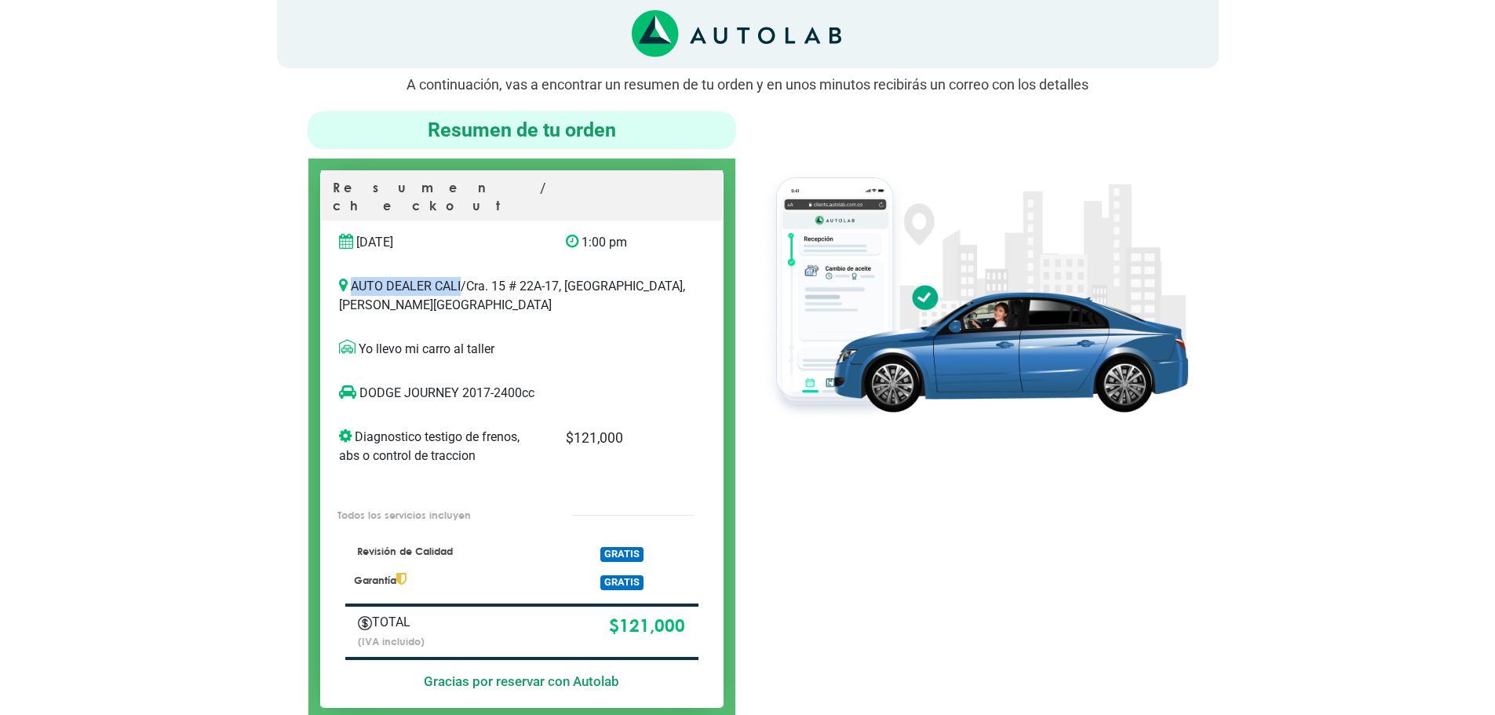
drag, startPoint x: 353, startPoint y: 269, endPoint x: 461, endPoint y: 269, distance: 107.5
click at [461, 277] on p "AUTO DEALER CALI / Cra. 15 # 22A-17, [GEOGRAPHIC_DATA], [PERSON_NAME][GEOGRAPHI…" at bounding box center [522, 296] width 366 height 38
copy p "AUTO DEALER CALI"
